Goal: Browse casually: Explore the website without a specific task or goal

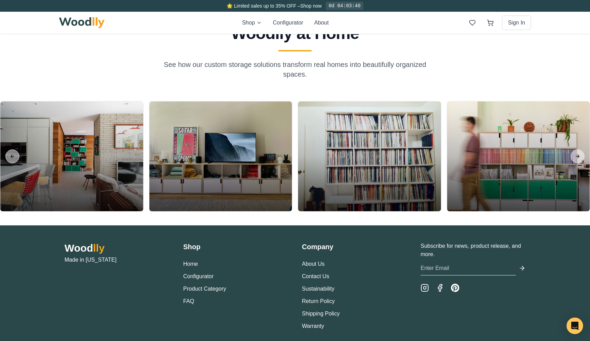
scroll to position [1623, 0]
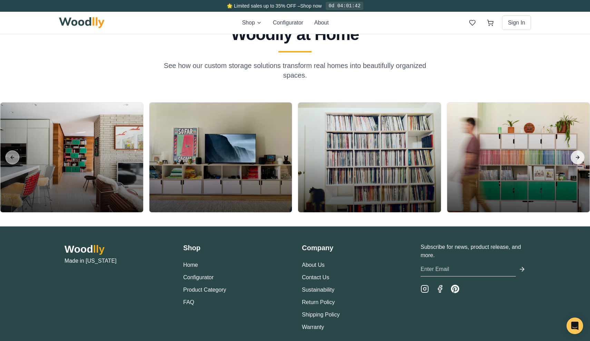
click at [575, 153] on button "Next slide" at bounding box center [577, 157] width 14 height 14
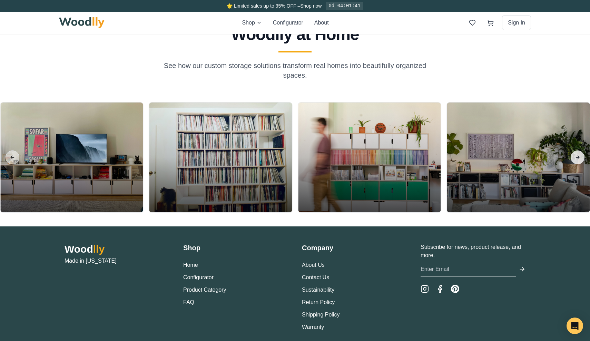
click at [575, 153] on button "Next slide" at bounding box center [577, 157] width 14 height 14
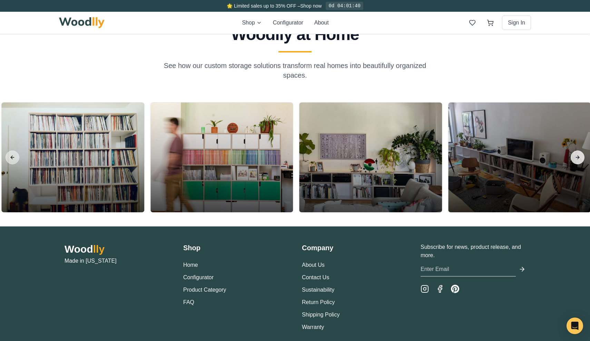
click at [575, 153] on button "Next slide" at bounding box center [577, 157] width 14 height 14
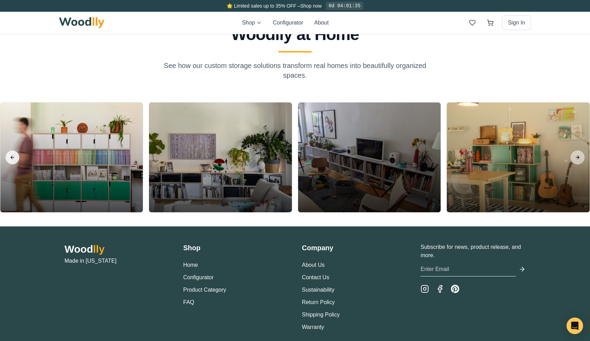
click at [11, 160] on button "Previous slide" at bounding box center [13, 157] width 14 height 14
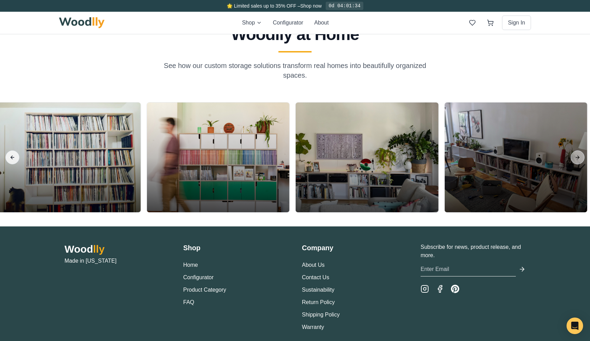
click at [11, 160] on button "Previous slide" at bounding box center [13, 157] width 14 height 14
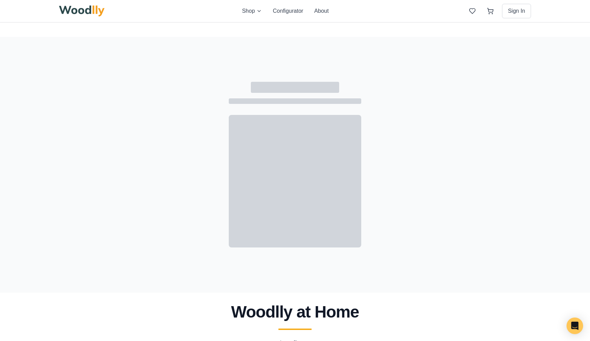
scroll to position [916, 0]
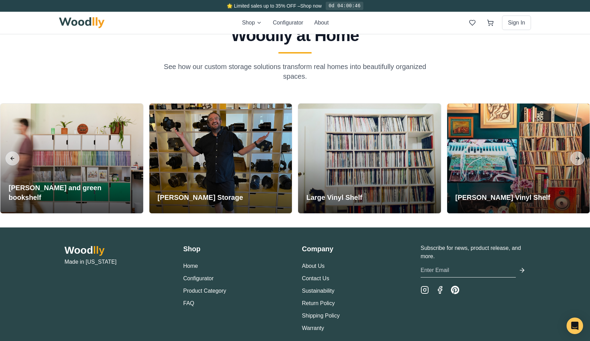
scroll to position [1609, 0]
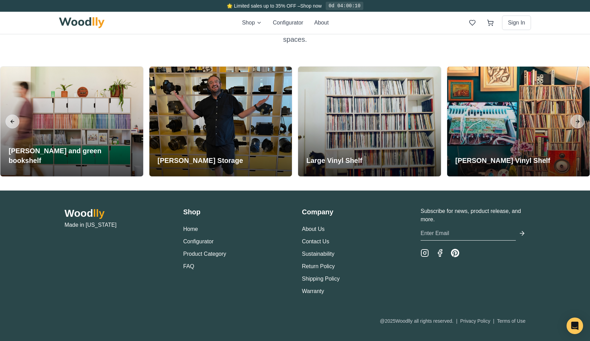
scroll to position [1659, 0]
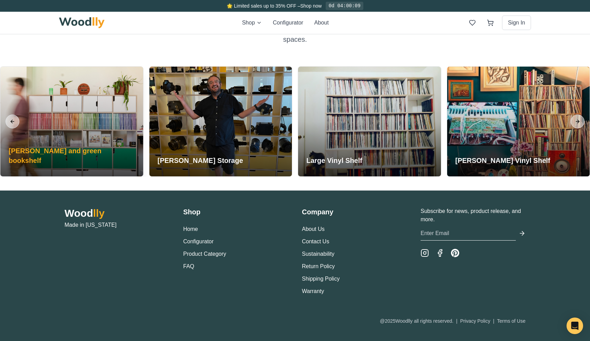
click at [81, 113] on div at bounding box center [71, 122] width 143 height 110
click at [99, 158] on h3 "Sean White and green bookshelf" at bounding box center [72, 155] width 126 height 19
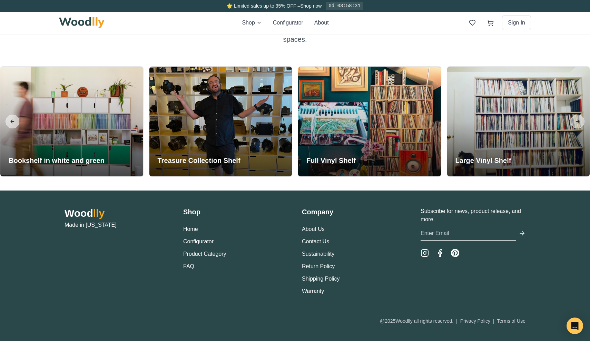
scroll to position [1659, 0]
click at [578, 121] on button "Next slide" at bounding box center [577, 121] width 14 height 14
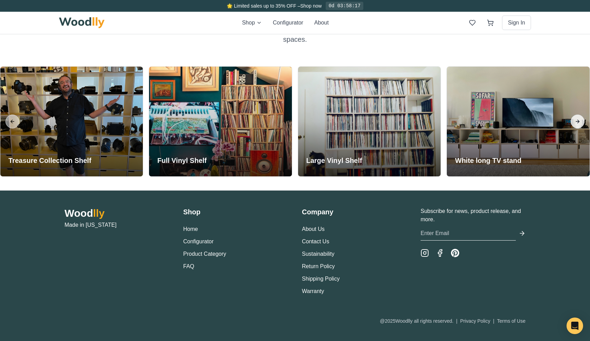
click at [578, 121] on button "Next slide" at bounding box center [577, 121] width 14 height 14
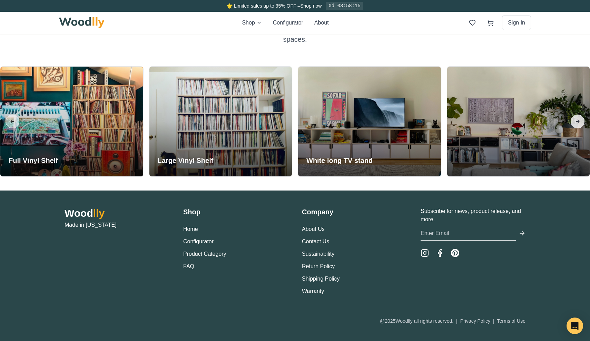
click at [578, 121] on button "Next slide" at bounding box center [577, 121] width 14 height 14
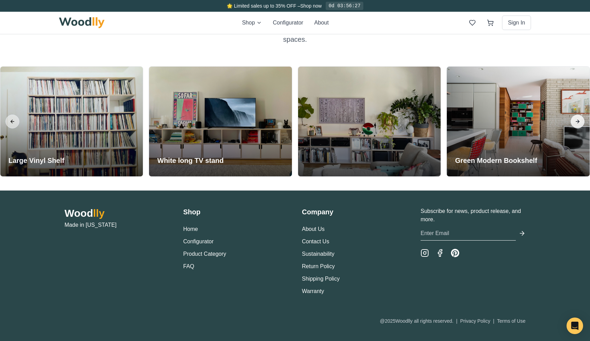
click at [579, 118] on button "Next slide" at bounding box center [577, 121] width 14 height 14
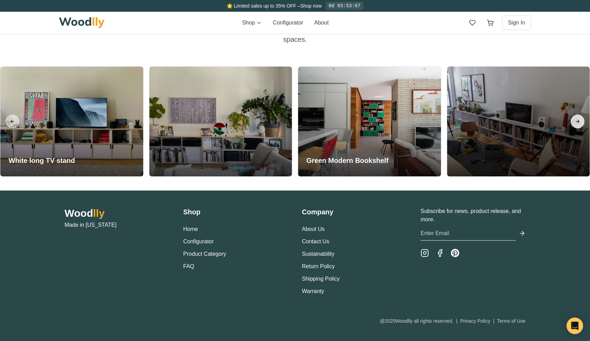
click at [577, 122] on button "Next slide" at bounding box center [577, 121] width 14 height 14
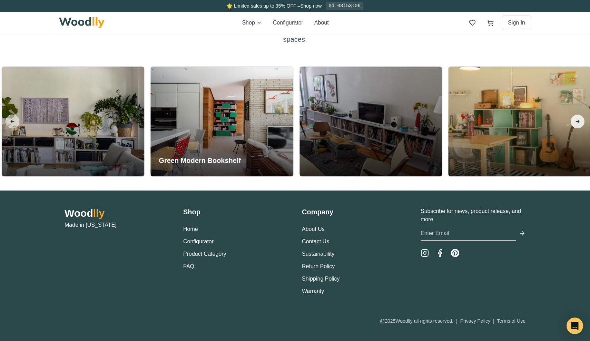
click at [577, 122] on button "Next slide" at bounding box center [577, 121] width 14 height 14
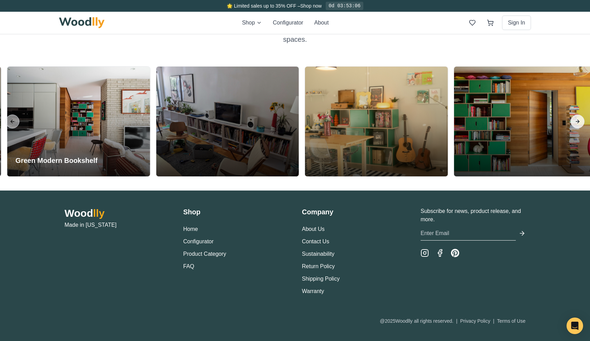
click at [577, 122] on button "Next slide" at bounding box center [577, 121] width 14 height 14
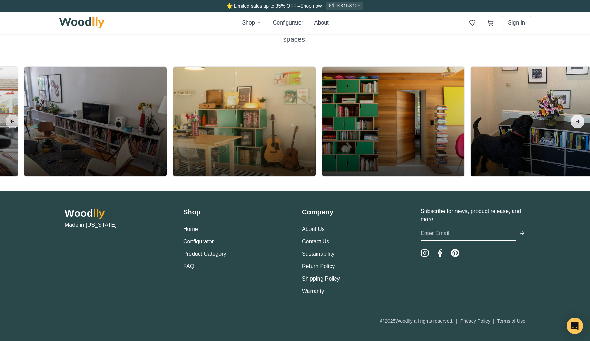
click at [577, 122] on button "Next slide" at bounding box center [577, 121] width 14 height 14
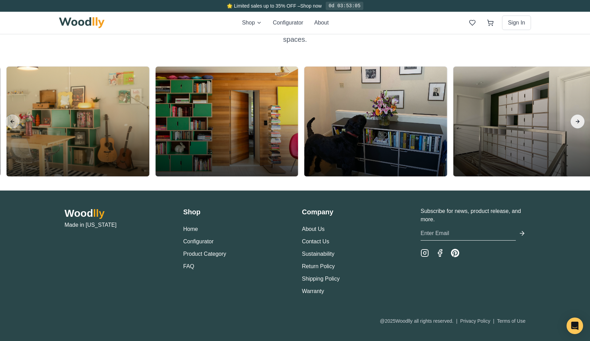
click at [577, 122] on button "Next slide" at bounding box center [577, 121] width 14 height 14
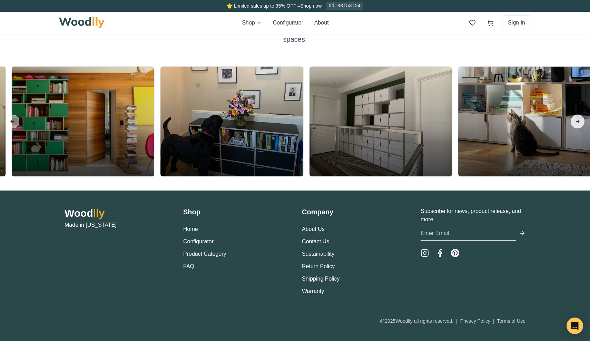
click at [577, 122] on button "Next slide" at bounding box center [577, 121] width 14 height 14
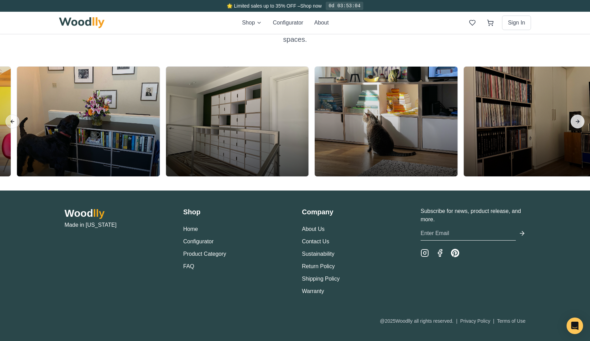
click at [577, 122] on button "Next slide" at bounding box center [577, 121] width 14 height 14
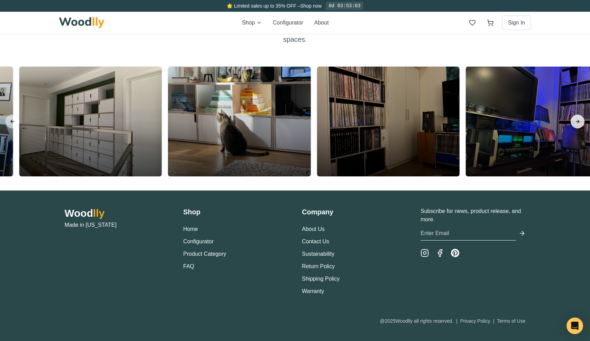
click at [577, 122] on button "Next slide" at bounding box center [577, 121] width 14 height 14
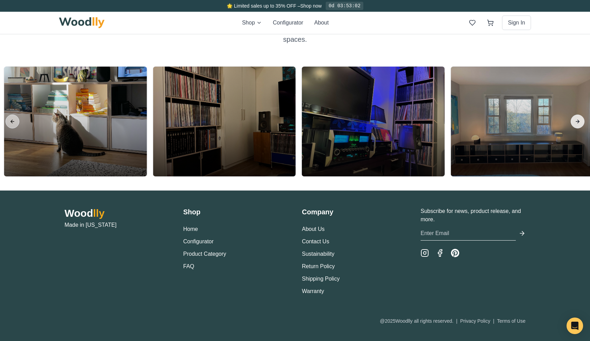
click at [577, 122] on button "Next slide" at bounding box center [577, 121] width 14 height 14
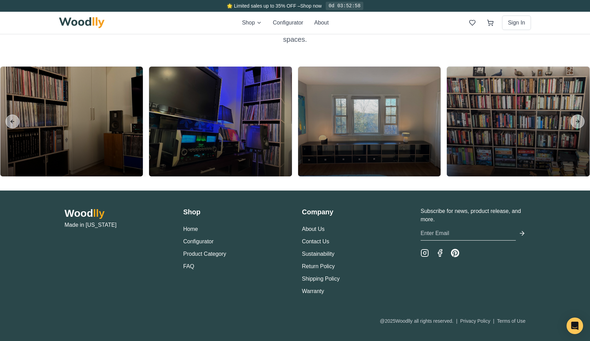
click at [121, 101] on div at bounding box center [71, 122] width 143 height 110
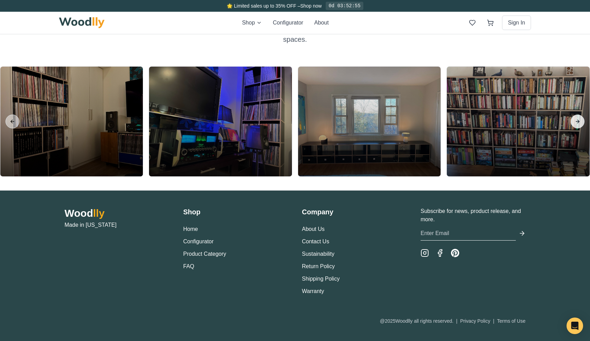
click at [575, 120] on button "Next slide" at bounding box center [577, 121] width 14 height 14
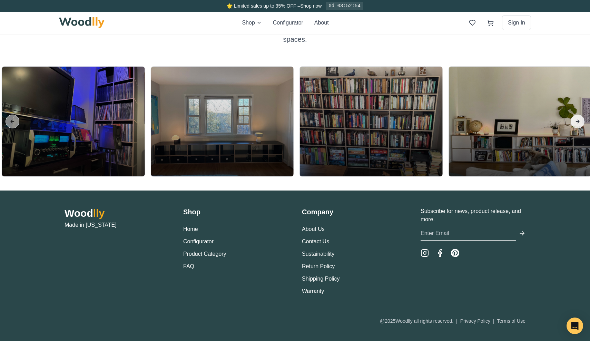
click at [575, 120] on button "Next slide" at bounding box center [577, 121] width 14 height 14
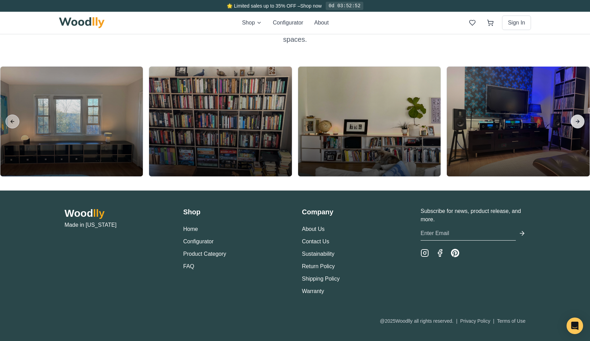
click at [575, 120] on button "Next slide" at bounding box center [577, 121] width 14 height 14
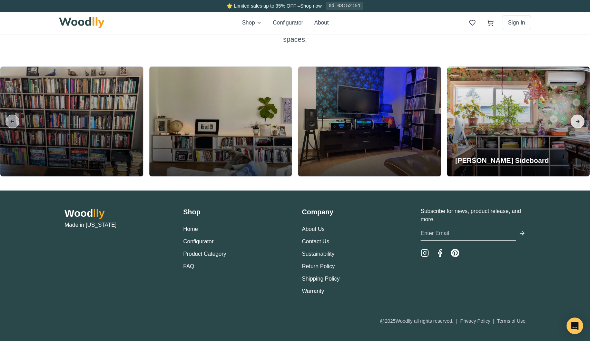
click at [576, 119] on button "Next slide" at bounding box center [577, 121] width 14 height 14
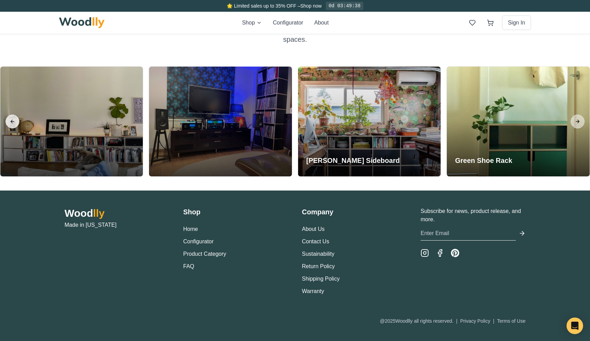
click at [12, 123] on button "Previous slide" at bounding box center [13, 121] width 14 height 14
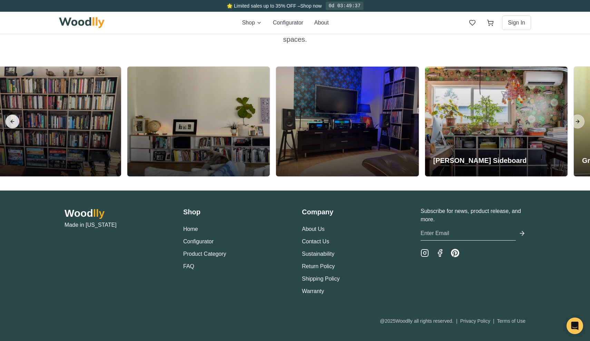
click at [12, 123] on button "Previous slide" at bounding box center [13, 121] width 14 height 14
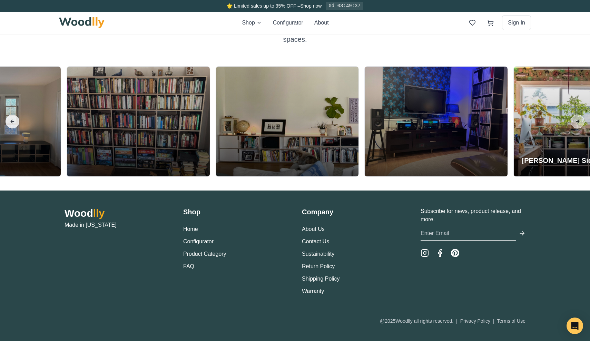
click at [12, 123] on button "Previous slide" at bounding box center [13, 121] width 14 height 14
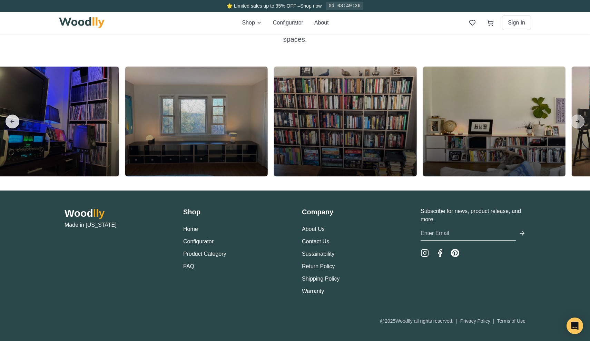
click at [12, 123] on button "Previous slide" at bounding box center [13, 121] width 14 height 14
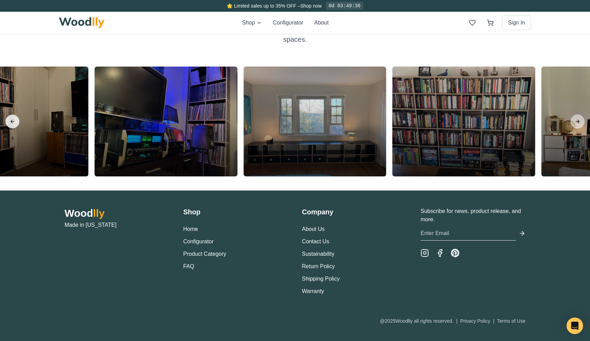
click at [12, 123] on button "Previous slide" at bounding box center [13, 121] width 14 height 14
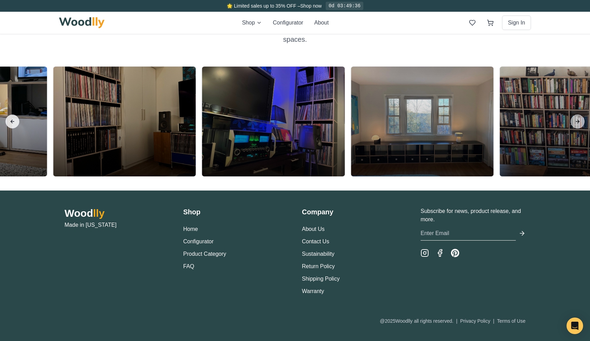
click at [12, 123] on button "Previous slide" at bounding box center [13, 121] width 14 height 14
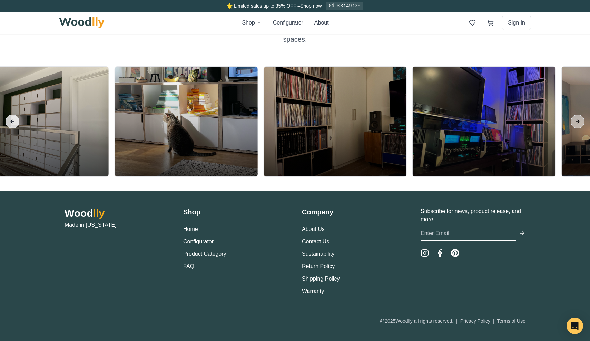
click at [12, 123] on button "Previous slide" at bounding box center [13, 121] width 14 height 14
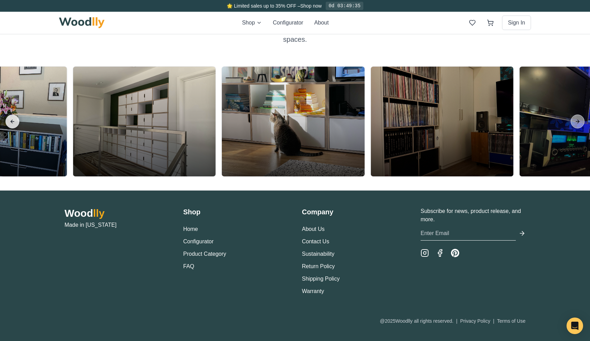
click at [12, 123] on button "Previous slide" at bounding box center [13, 121] width 14 height 14
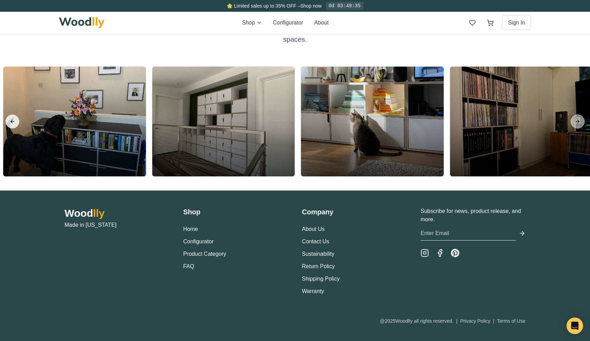
click at [12, 123] on button "Previous slide" at bounding box center [13, 121] width 14 height 14
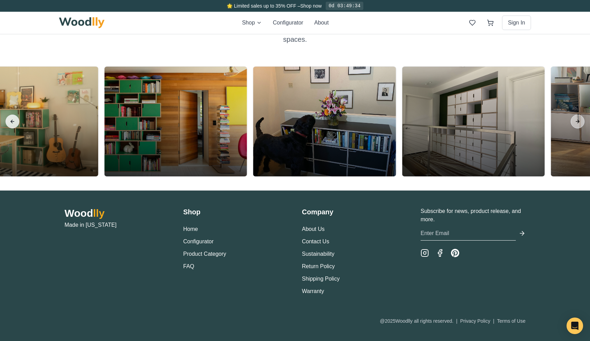
click at [12, 123] on button "Previous slide" at bounding box center [13, 121] width 14 height 14
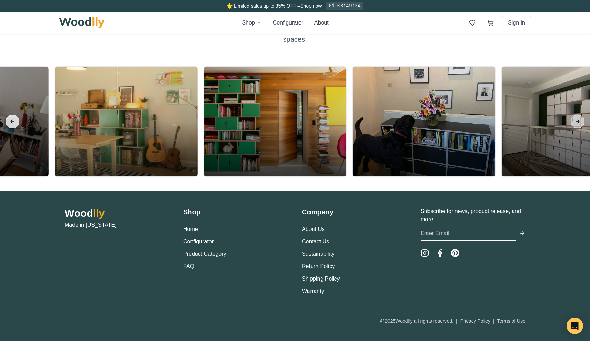
click at [12, 123] on button "Previous slide" at bounding box center [13, 121] width 14 height 14
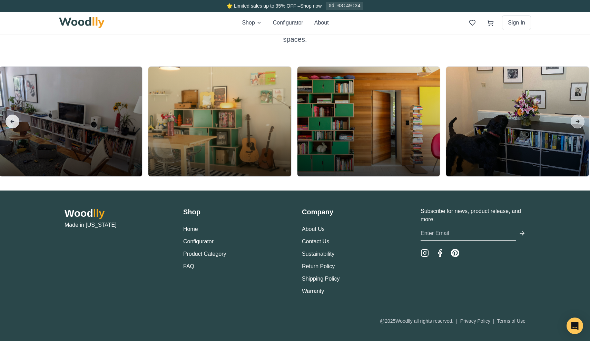
click at [12, 123] on button "Previous slide" at bounding box center [13, 121] width 14 height 14
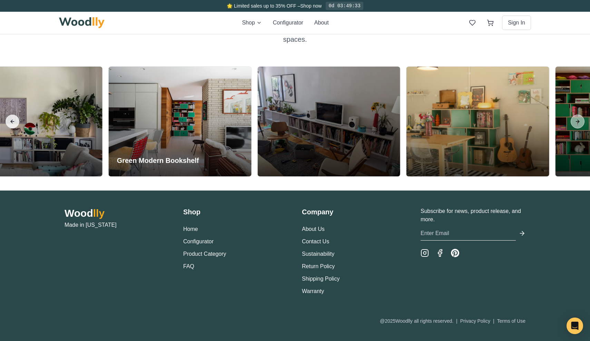
click at [12, 123] on button "Previous slide" at bounding box center [13, 121] width 14 height 14
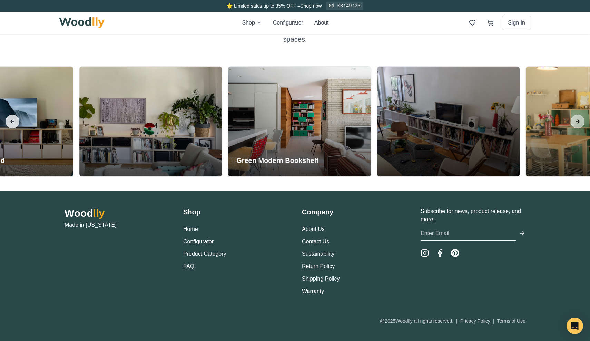
click at [12, 123] on button "Previous slide" at bounding box center [13, 121] width 14 height 14
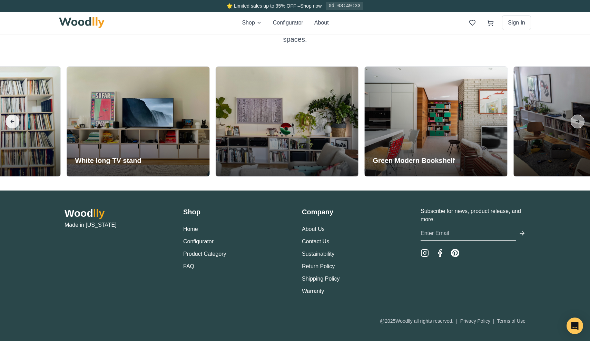
click at [12, 123] on button "Previous slide" at bounding box center [13, 121] width 14 height 14
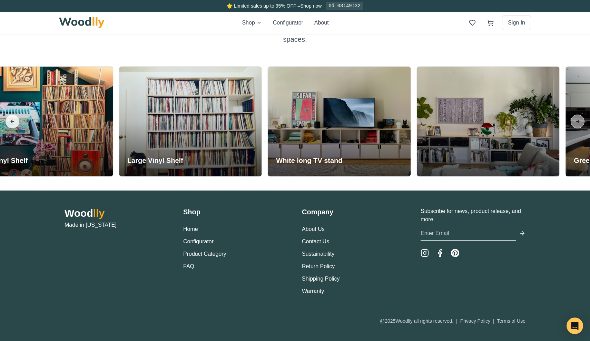
click at [12, 123] on button "Previous slide" at bounding box center [13, 121] width 14 height 14
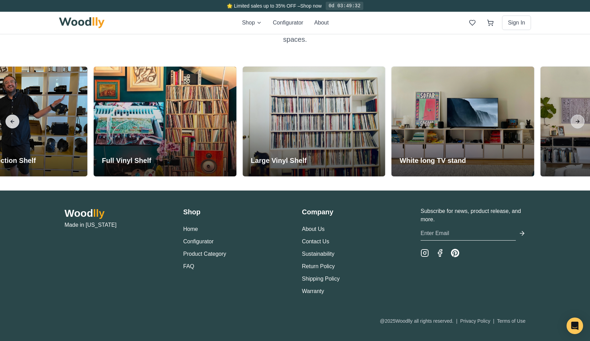
click at [12, 123] on button "Previous slide" at bounding box center [13, 121] width 14 height 14
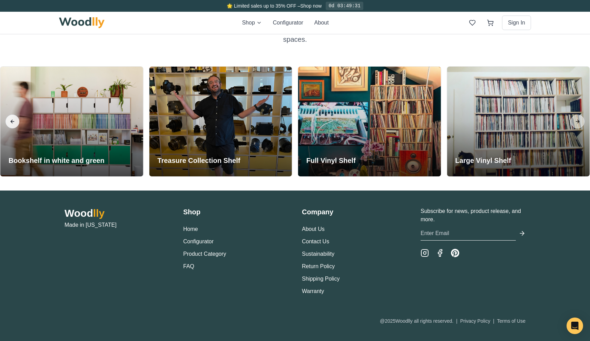
click at [12, 123] on button "Previous slide" at bounding box center [13, 121] width 14 height 14
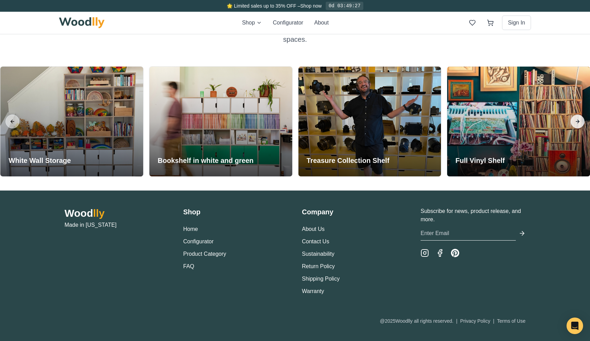
click at [582, 121] on button "Next slide" at bounding box center [577, 121] width 14 height 14
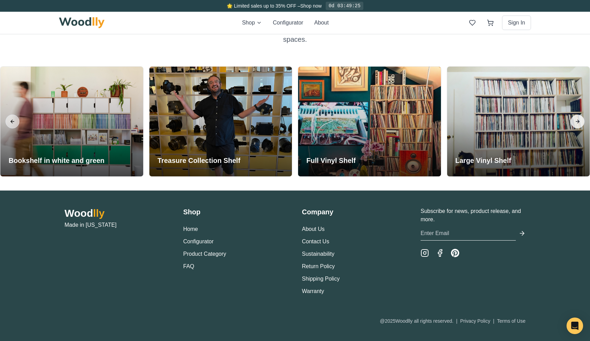
click at [582, 121] on button "Next slide" at bounding box center [577, 121] width 14 height 14
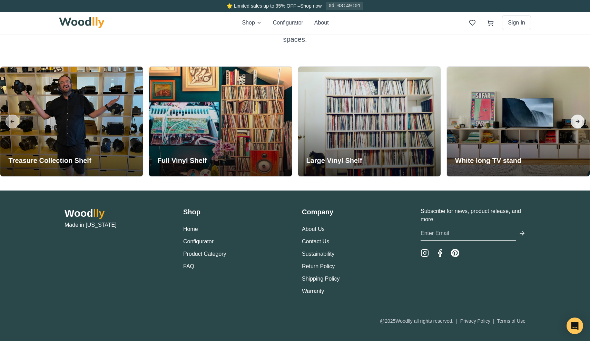
click at [577, 120] on button "Next slide" at bounding box center [577, 121] width 14 height 14
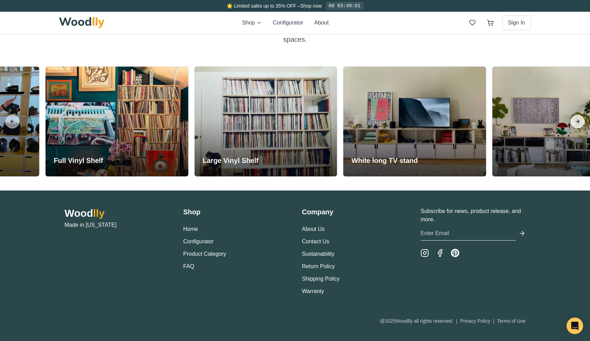
click at [577, 120] on button "Next slide" at bounding box center [577, 121] width 14 height 14
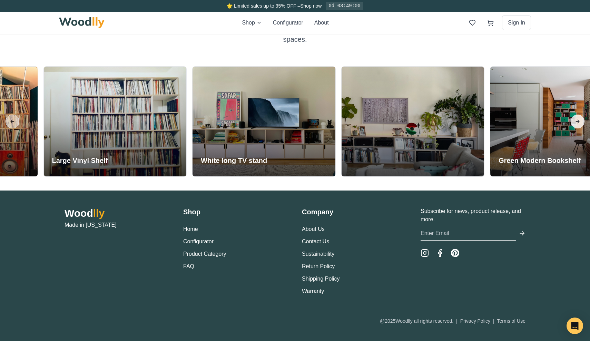
click at [577, 120] on button "Next slide" at bounding box center [577, 121] width 14 height 14
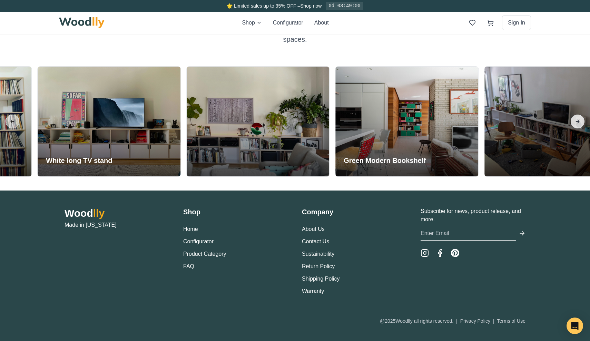
click at [577, 120] on button "Next slide" at bounding box center [577, 121] width 14 height 14
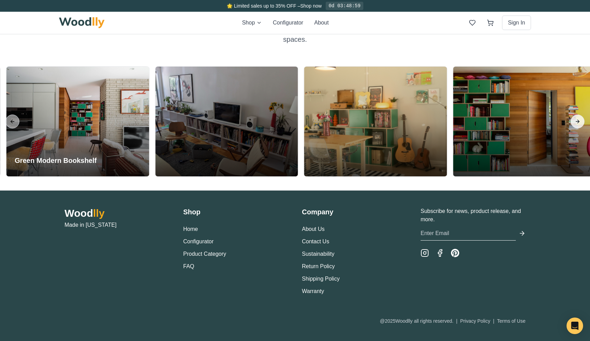
click at [577, 120] on button "Next slide" at bounding box center [577, 121] width 14 height 14
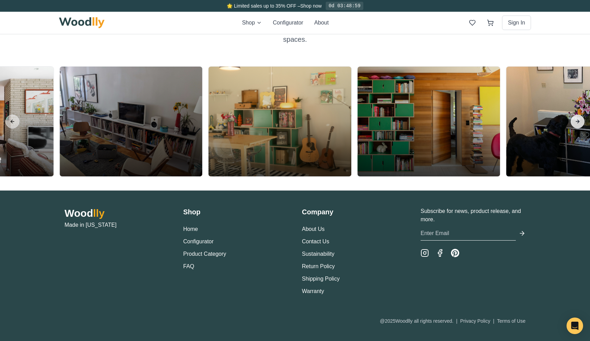
click at [577, 120] on button "Next slide" at bounding box center [577, 121] width 14 height 14
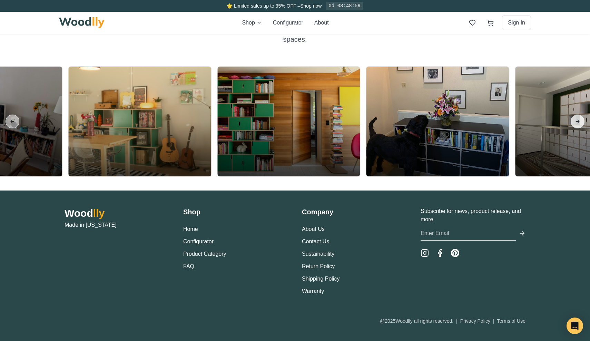
click at [577, 120] on button "Next slide" at bounding box center [577, 121] width 14 height 14
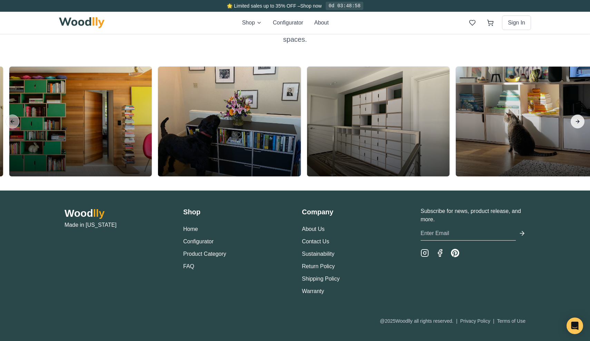
click at [577, 120] on button "Next slide" at bounding box center [577, 121] width 14 height 14
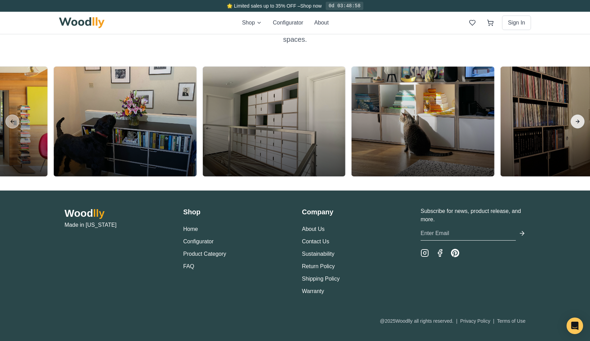
click at [577, 120] on button "Next slide" at bounding box center [577, 121] width 14 height 14
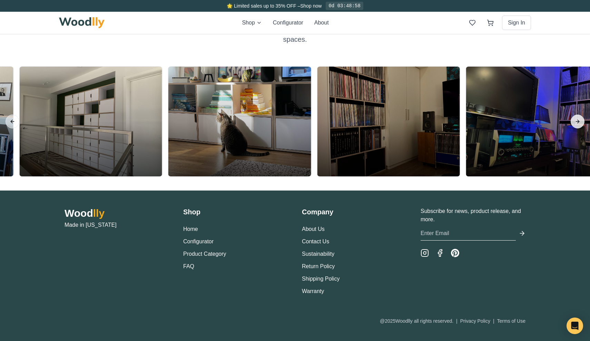
click at [577, 120] on button "Next slide" at bounding box center [577, 121] width 14 height 14
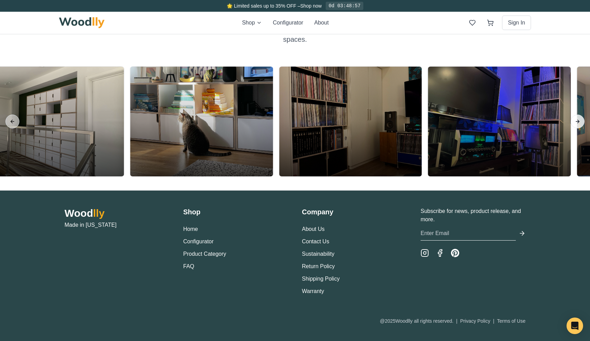
click at [577, 120] on button "Next slide" at bounding box center [577, 121] width 14 height 14
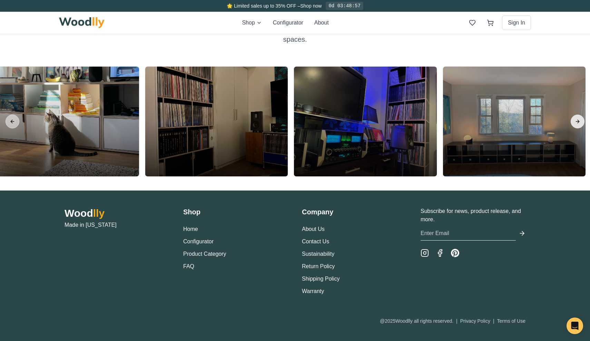
click at [577, 120] on button "Next slide" at bounding box center [577, 121] width 14 height 14
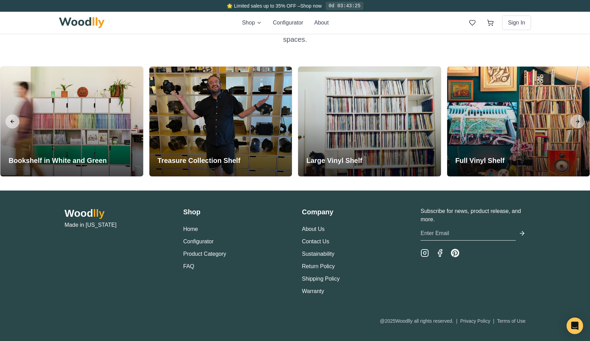
scroll to position [1659, 0]
click at [580, 119] on button "Next slide" at bounding box center [577, 121] width 14 height 14
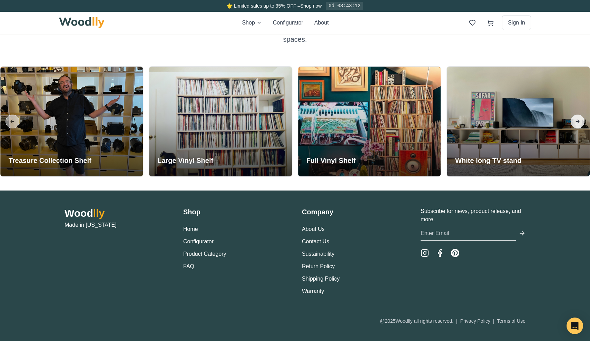
click at [580, 119] on button "Next slide" at bounding box center [577, 121] width 14 height 14
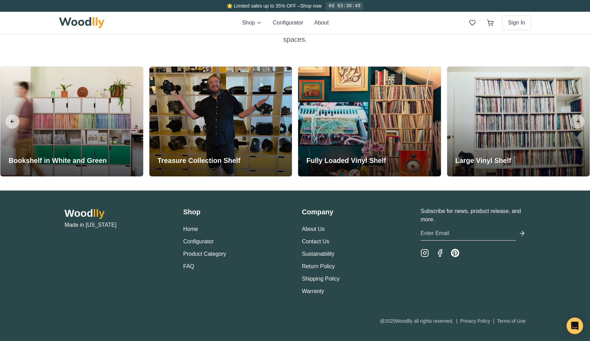
scroll to position [1659, 0]
click at [576, 121] on button "Next slide" at bounding box center [577, 121] width 14 height 14
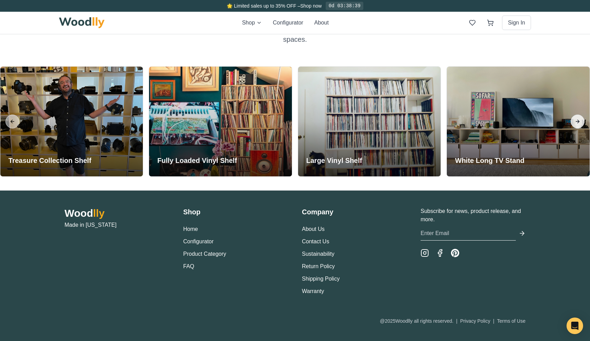
click at [576, 121] on button "Next slide" at bounding box center [577, 121] width 14 height 14
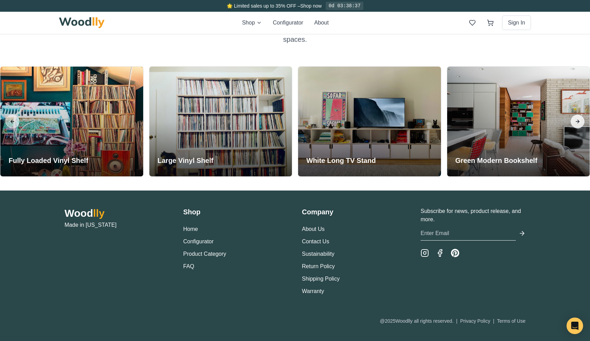
click at [576, 121] on button "Next slide" at bounding box center [577, 121] width 14 height 14
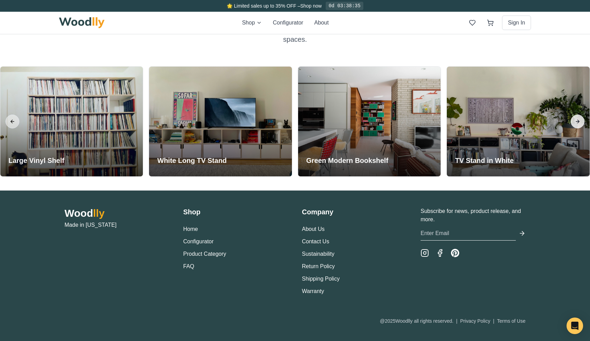
click at [576, 121] on button "Next slide" at bounding box center [577, 121] width 14 height 14
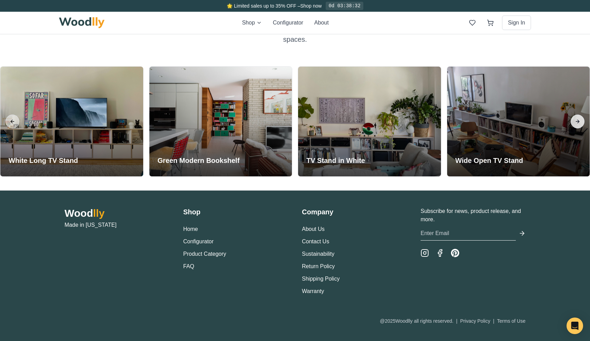
click at [576, 121] on button "Next slide" at bounding box center [577, 121] width 14 height 14
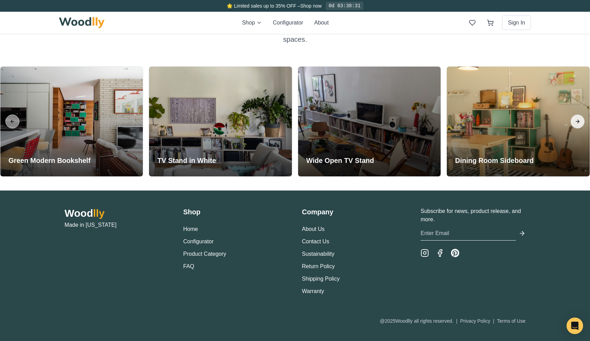
click at [577, 122] on button "Next slide" at bounding box center [577, 121] width 14 height 14
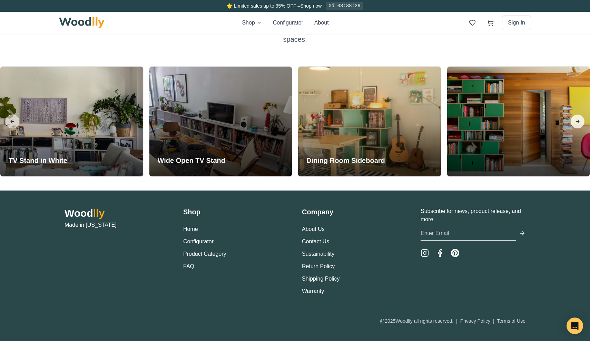
click at [577, 122] on button "Next slide" at bounding box center [577, 121] width 14 height 14
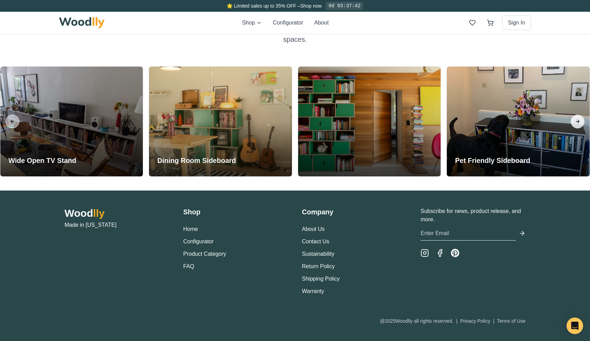
click at [573, 121] on button "Next slide" at bounding box center [577, 121] width 14 height 14
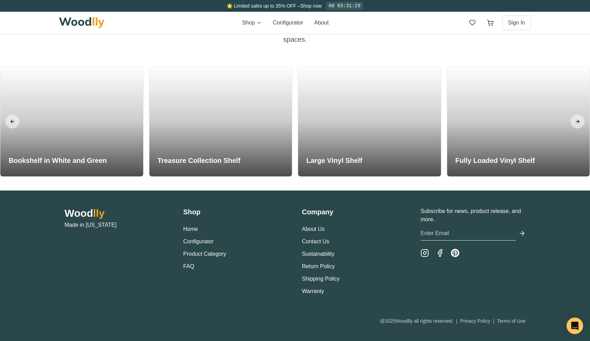
scroll to position [1659, 0]
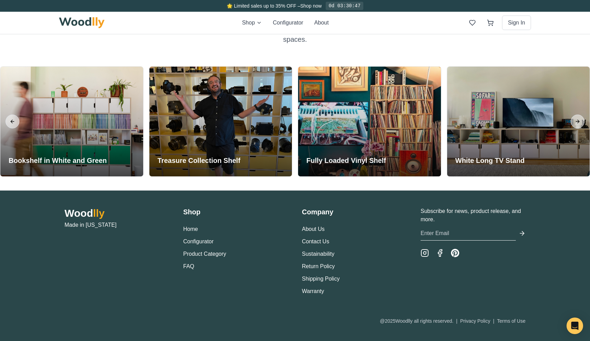
scroll to position [1659, 0]
click at [580, 121] on button "Next slide" at bounding box center [577, 121] width 14 height 14
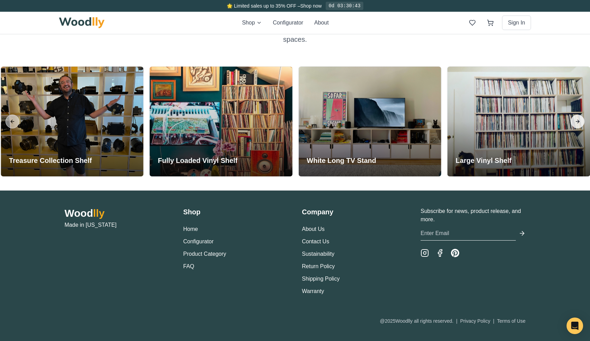
click at [580, 121] on button "Next slide" at bounding box center [577, 121] width 14 height 14
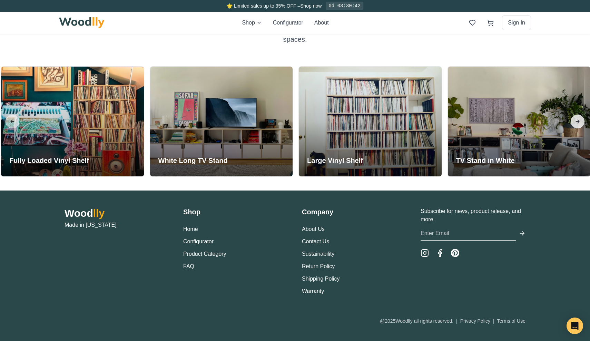
click at [580, 121] on button "Next slide" at bounding box center [577, 121] width 14 height 14
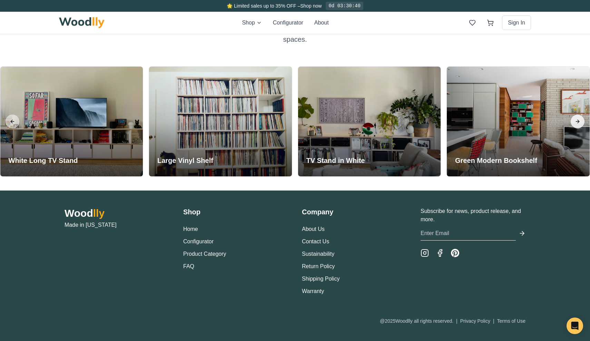
click at [580, 121] on button "Next slide" at bounding box center [577, 121] width 14 height 14
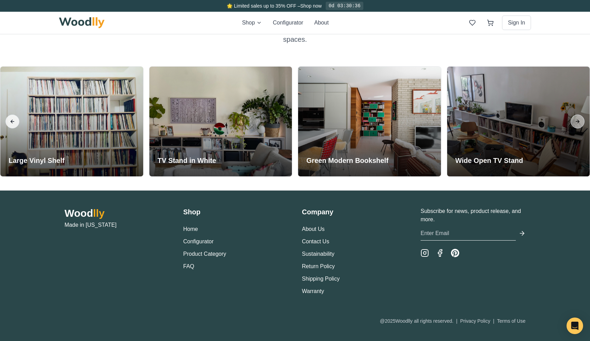
click at [13, 117] on button "Previous slide" at bounding box center [13, 121] width 14 height 14
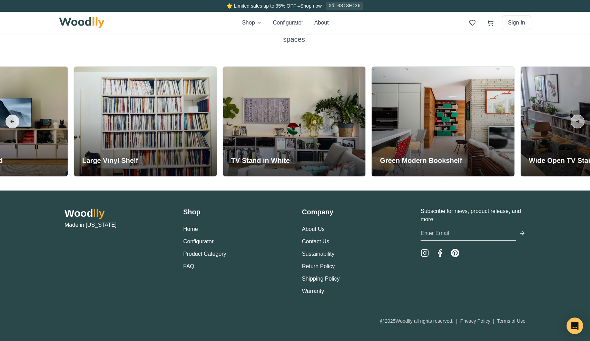
click at [13, 117] on button "Previous slide" at bounding box center [13, 121] width 14 height 14
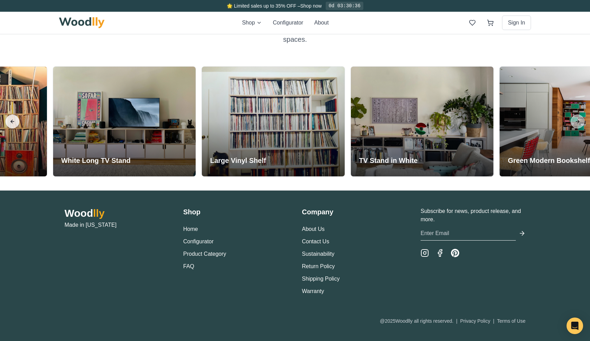
click at [13, 117] on button "Previous slide" at bounding box center [13, 121] width 14 height 14
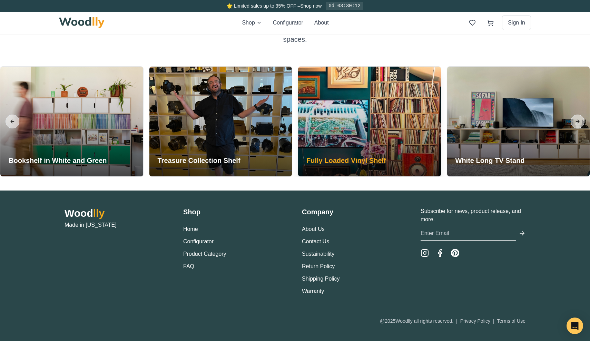
scroll to position [1659, 0]
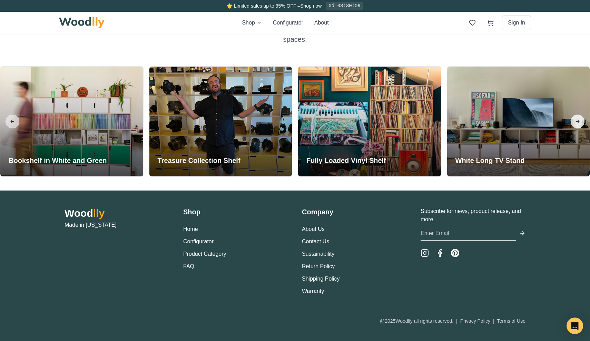
click at [580, 121] on button "Next slide" at bounding box center [577, 121] width 14 height 14
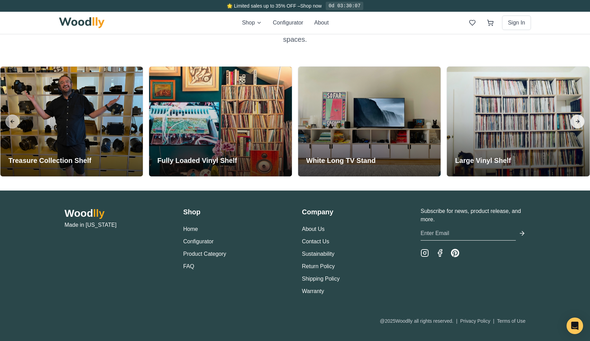
click at [580, 121] on button "Next slide" at bounding box center [577, 121] width 14 height 14
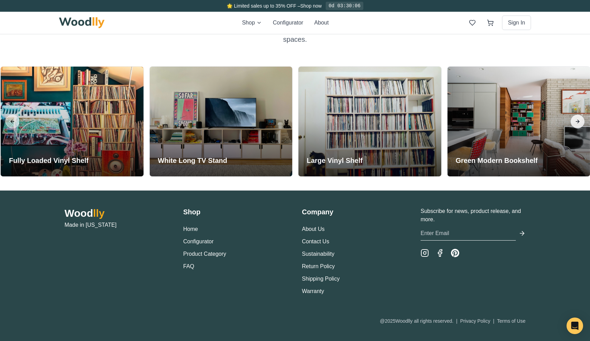
click at [580, 121] on button "Next slide" at bounding box center [577, 121] width 14 height 14
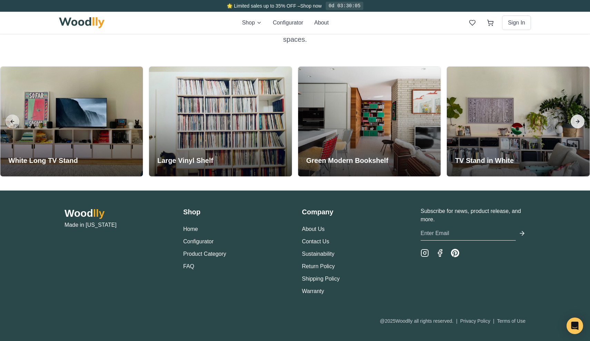
click at [581, 121] on button "Next slide" at bounding box center [577, 121] width 14 height 14
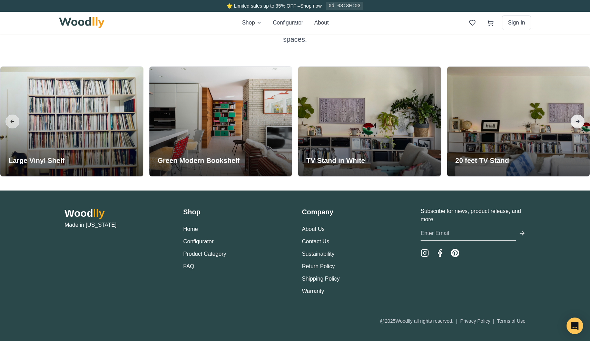
click at [581, 121] on button "Next slide" at bounding box center [577, 121] width 14 height 14
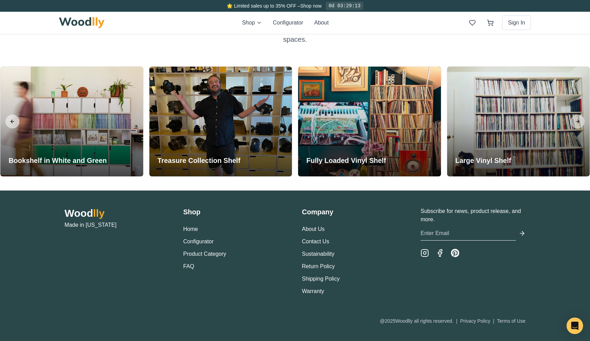
scroll to position [1659, 0]
click at [576, 122] on button "Next slide" at bounding box center [577, 121] width 14 height 14
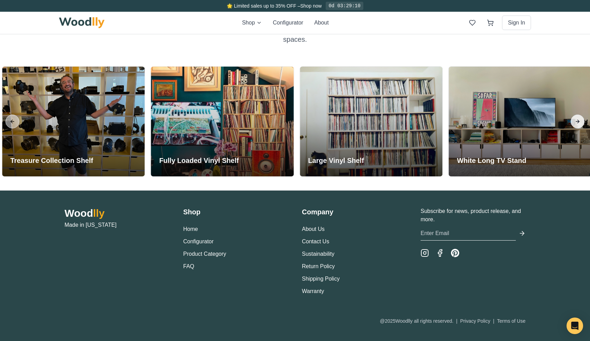
click at [576, 122] on button "Next slide" at bounding box center [577, 121] width 14 height 14
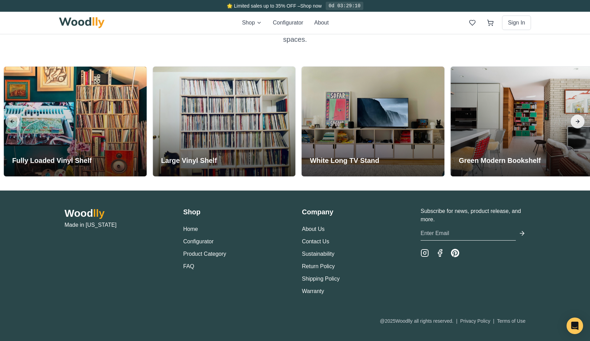
click at [576, 122] on button "Next slide" at bounding box center [577, 121] width 14 height 14
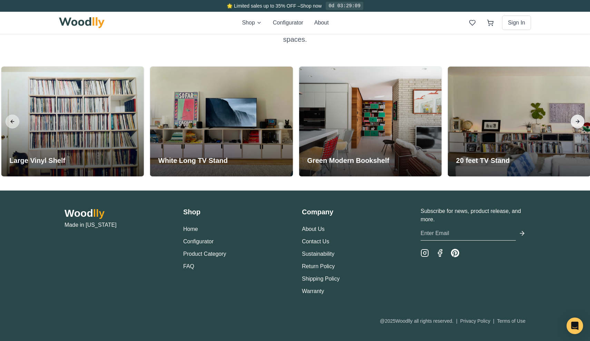
click at [577, 122] on button "Next slide" at bounding box center [577, 121] width 14 height 14
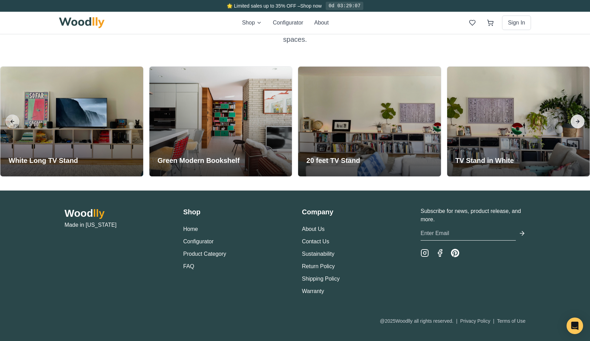
click at [577, 122] on button "Next slide" at bounding box center [577, 121] width 14 height 14
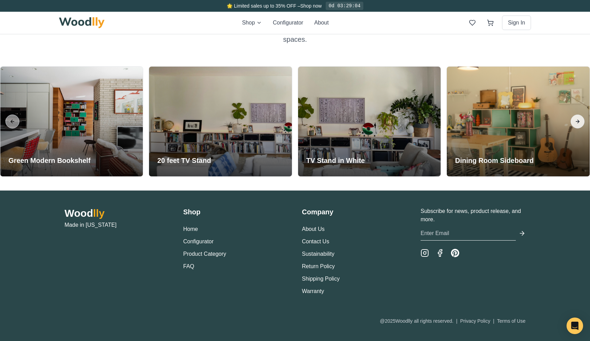
click at [577, 122] on button "Next slide" at bounding box center [577, 121] width 14 height 14
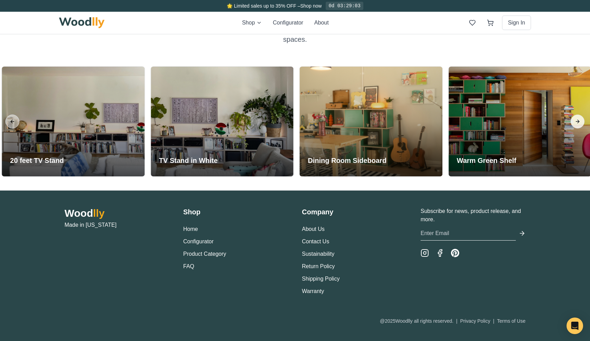
click at [577, 122] on button "Next slide" at bounding box center [577, 121] width 14 height 14
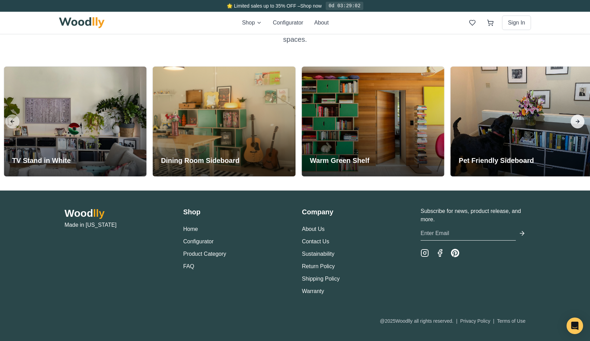
click at [577, 122] on button "Next slide" at bounding box center [577, 121] width 14 height 14
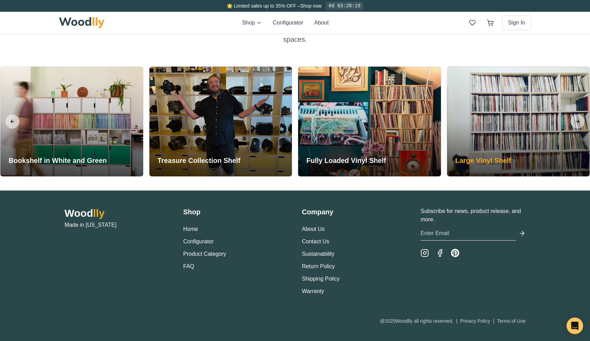
scroll to position [1659, 0]
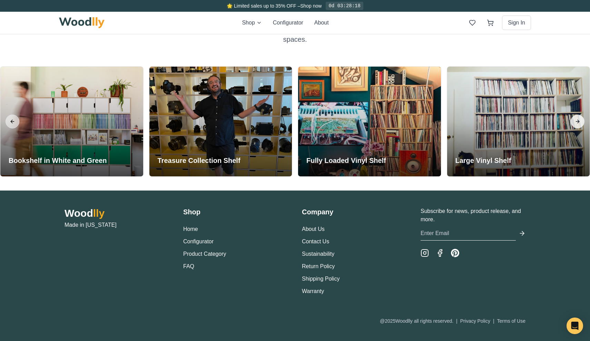
click at [573, 117] on button "Next slide" at bounding box center [577, 121] width 14 height 14
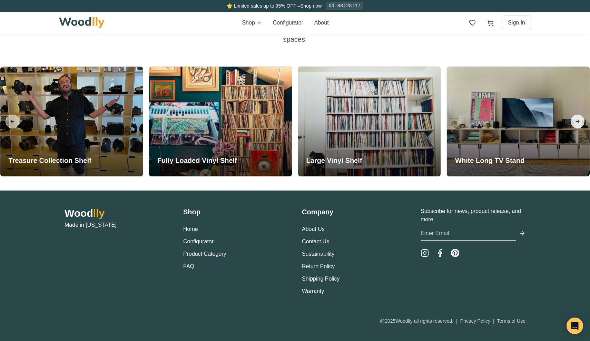
click at [575, 118] on button "Next slide" at bounding box center [577, 121] width 14 height 14
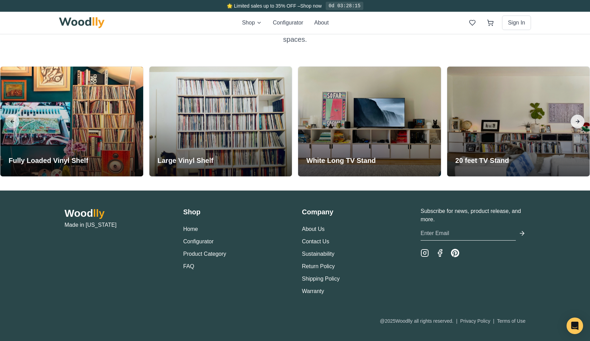
click at [575, 118] on button "Next slide" at bounding box center [577, 121] width 14 height 14
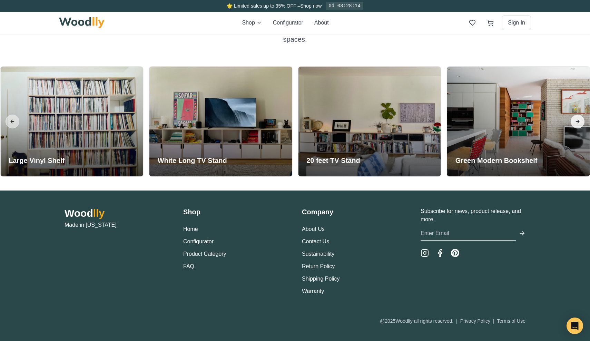
click at [575, 118] on button "Next slide" at bounding box center [577, 121] width 14 height 14
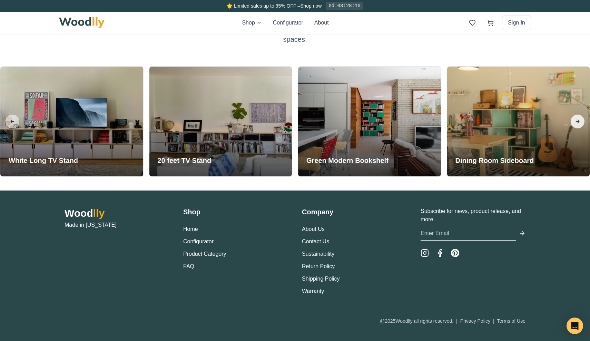
click at [575, 118] on button "Next slide" at bounding box center [577, 121] width 14 height 14
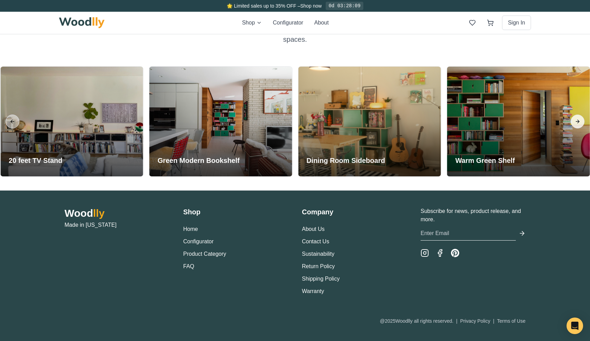
click at [575, 118] on button "Next slide" at bounding box center [577, 121] width 14 height 14
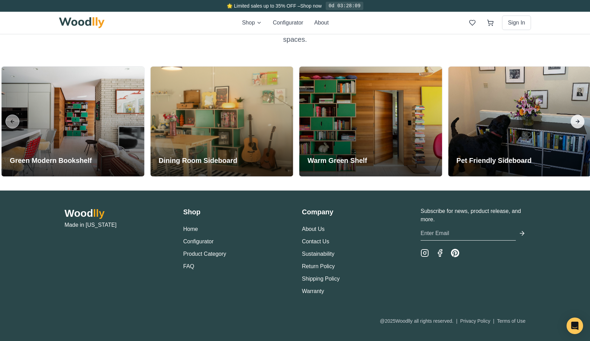
click at [575, 118] on button "Next slide" at bounding box center [577, 121] width 14 height 14
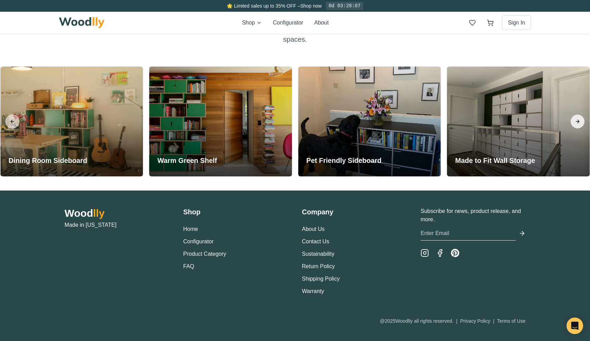
click at [575, 119] on button "Next slide" at bounding box center [577, 121] width 14 height 14
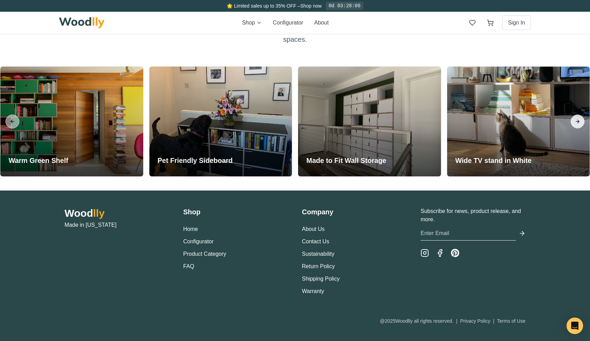
click at [575, 119] on button "Next slide" at bounding box center [577, 121] width 14 height 14
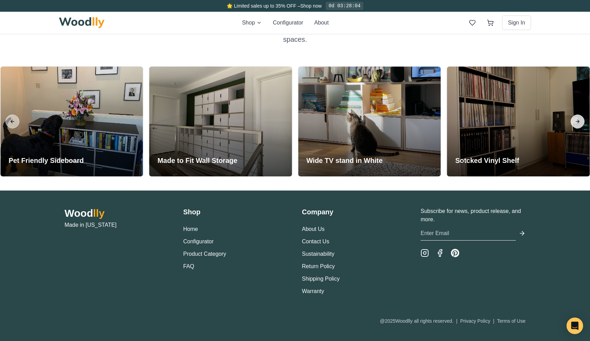
click at [576, 119] on button "Next slide" at bounding box center [577, 121] width 14 height 14
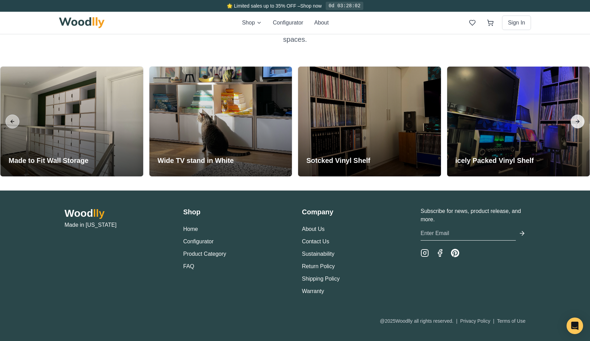
click at [576, 119] on button "Next slide" at bounding box center [577, 121] width 14 height 14
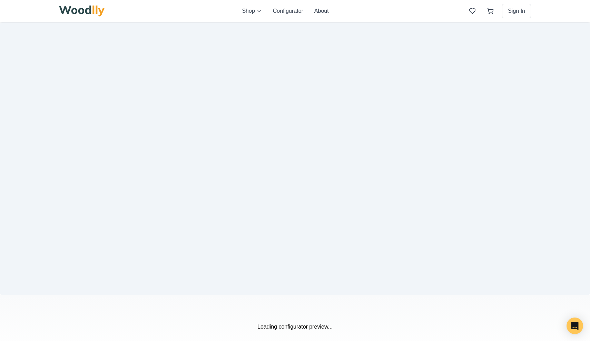
scroll to position [1103, 0]
